Goal: Information Seeking & Learning: Learn about a topic

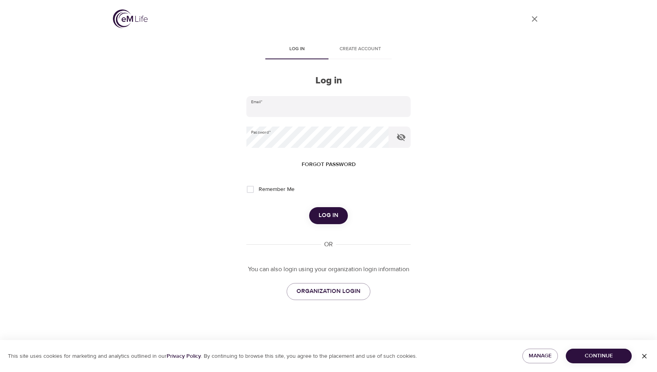
type input "kbaker@wondrhealth.com"
click at [328, 213] on span "Log in" at bounding box center [329, 215] width 20 height 10
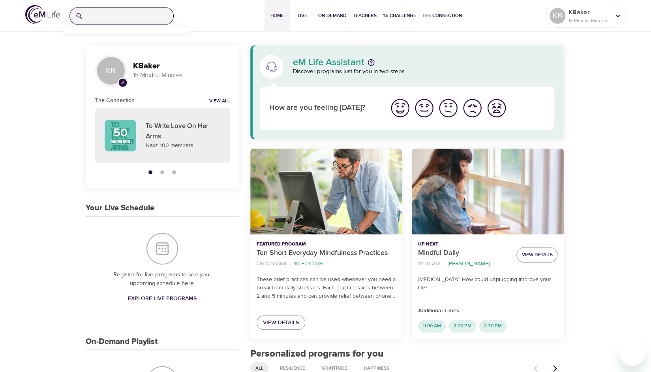
click at [149, 18] on input "search" at bounding box center [130, 16] width 87 height 17
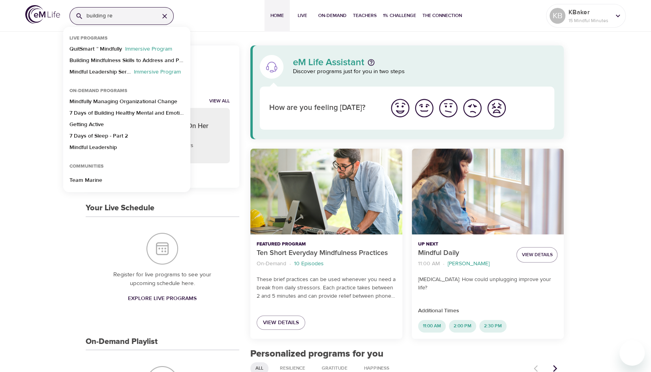
type input "building re"
click at [164, 15] on icon "button" at bounding box center [165, 16] width 8 height 8
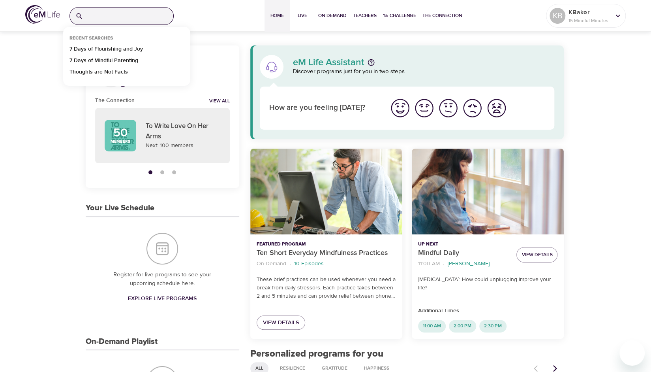
click at [120, 16] on input "search" at bounding box center [130, 16] width 87 height 17
paste input "Building Resilience"
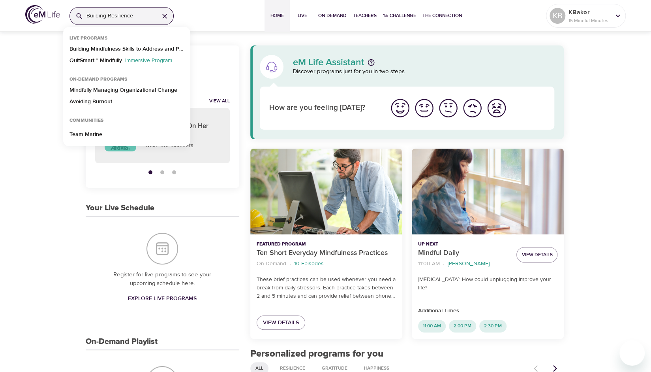
type input "Building Resilience"
click at [166, 15] on icon "button" at bounding box center [165, 16] width 8 height 8
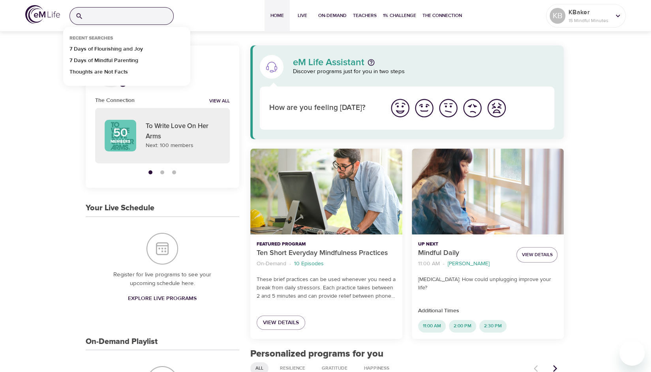
click at [150, 17] on input "search" at bounding box center [130, 16] width 87 height 17
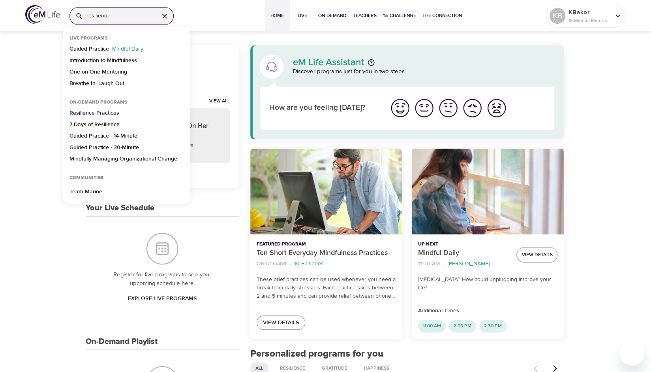
type input "resiliend"
click at [108, 111] on p "Resilience Practices" at bounding box center [95, 114] width 50 height 11
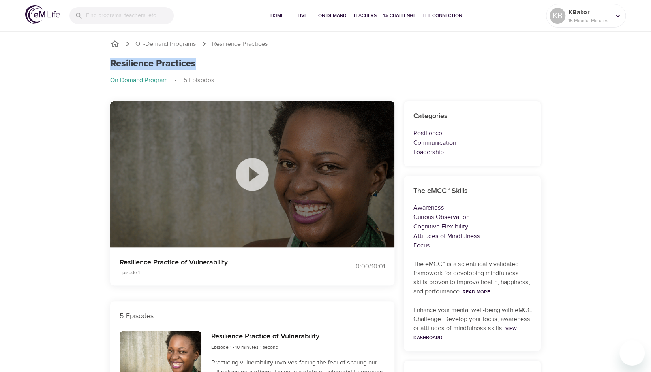
drag, startPoint x: 199, startPoint y: 64, endPoint x: 110, endPoint y: 63, distance: 89.3
click at [110, 63] on div "Resilience Practices" at bounding box center [325, 63] width 431 height 11
copy h1 "Resilience Practices"
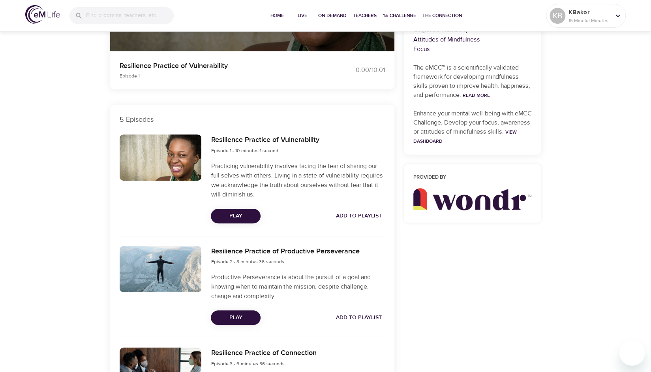
scroll to position [198, 0]
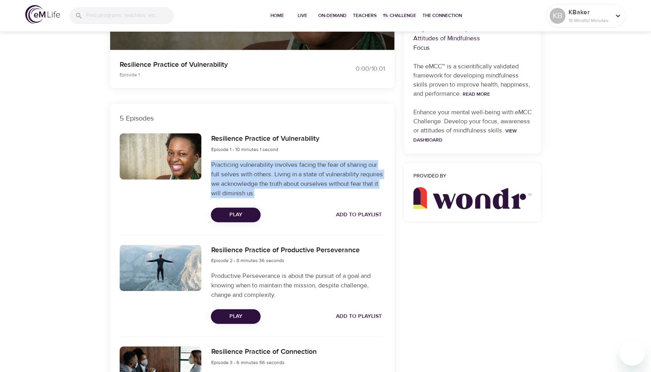
drag, startPoint x: 258, startPoint y: 193, endPoint x: 209, endPoint y: 167, distance: 55.7
click at [209, 167] on div "Resilience Practice of Vulnerability Episode 1 - 10 minutes 1 second Practicing…" at bounding box center [297, 177] width 183 height 98
copy p "Practicing vulnerability involves facing the fear of sharing our full selves wi…"
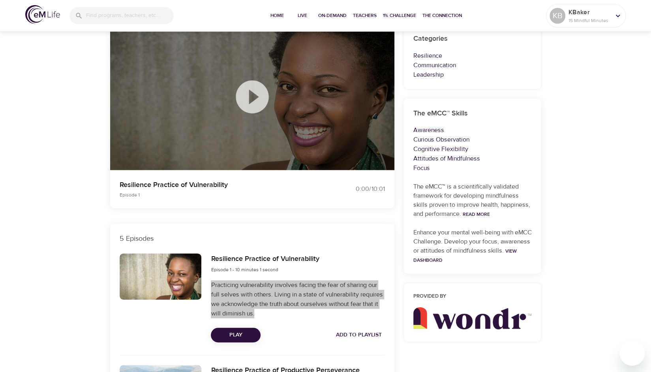
scroll to position [0, 0]
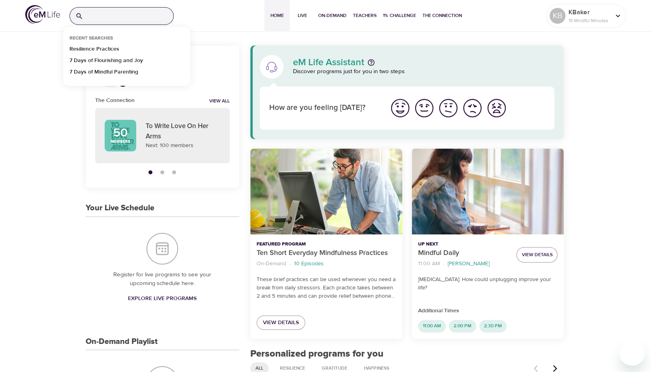
click at [119, 15] on input "search" at bounding box center [130, 16] width 87 height 17
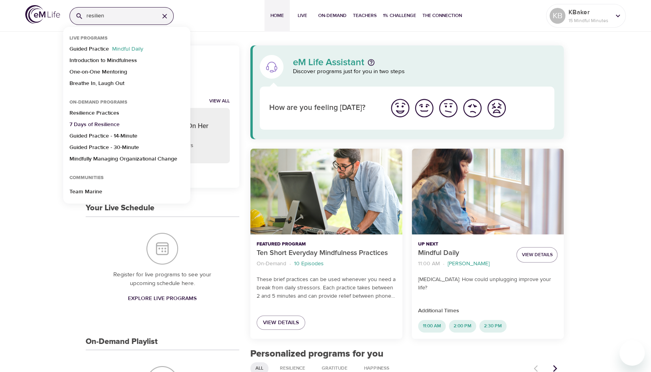
type input "resilien"
click at [96, 123] on p "7 Days of Resilience" at bounding box center [95, 126] width 50 height 11
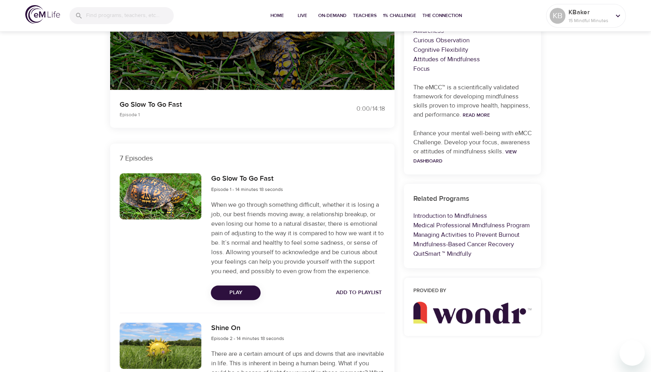
scroll to position [158, 0]
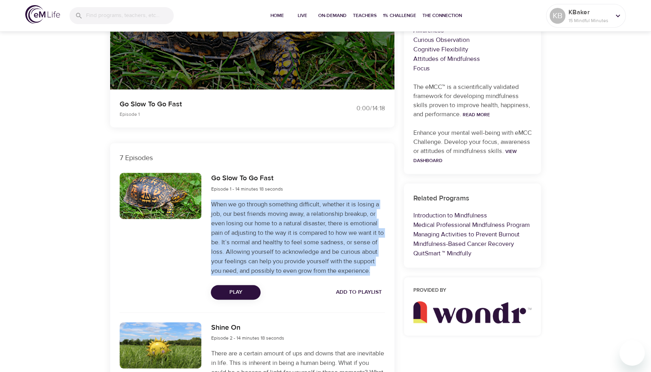
drag, startPoint x: 253, startPoint y: 282, endPoint x: 211, endPoint y: 201, distance: 91.7
click at [211, 201] on p "When we go through something difficult, whether it is losing a job, our best fr…" at bounding box center [298, 238] width 174 height 76
copy p "When we go through something difficult, whether it is losing a job, our best fr…"
